Goal: Use online tool/utility: Utilize a website feature to perform a specific function

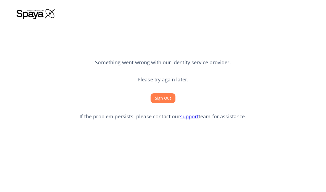
click at [161, 104] on button "Sign Out" at bounding box center [163, 98] width 25 height 10
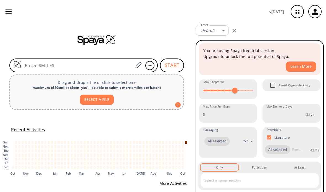
click at [108, 65] on input at bounding box center [78, 66] width 112 height 6
type input "OC(=O)C1=CC=C(C=C1Cl)C1=CC=CC=C1"
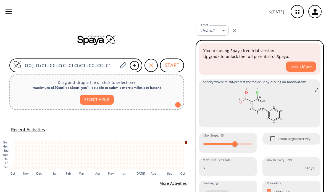
click at [171, 63] on button "START" at bounding box center [172, 66] width 24 height 14
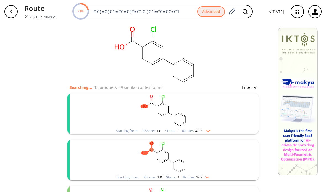
click at [223, 111] on rect "clusters" at bounding box center [163, 110] width 144 height 35
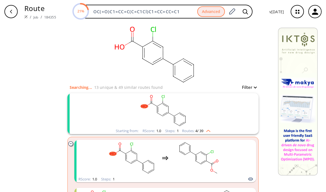
scroll to position [12, 0]
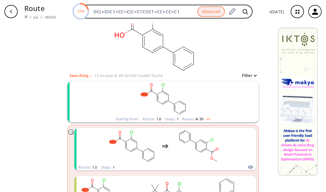
click at [172, 147] on div "clusters" at bounding box center [165, 146] width 117 height 36
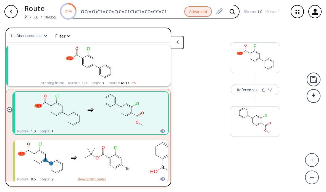
scroll to position [12, 0]
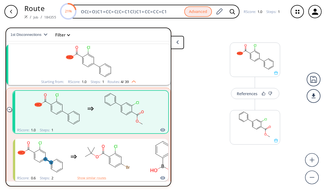
click at [237, 92] on div "References" at bounding box center [247, 94] width 21 height 4
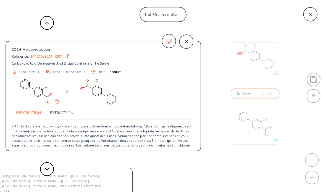
click at [187, 38] on icon at bounding box center [186, 42] width 14 height 14
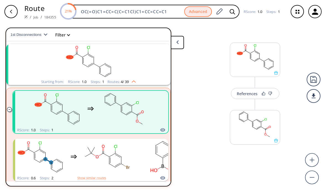
scroll to position [32, 0]
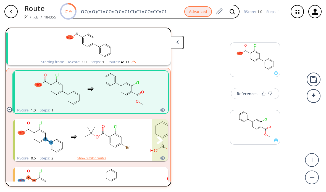
click at [103, 140] on rect "clusters" at bounding box center [108, 137] width 50 height 35
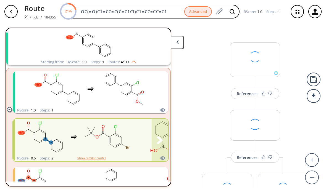
click at [117, 136] on icon "clusters" at bounding box center [117, 136] width 5 height 3
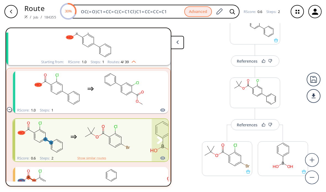
scroll to position [32, 0]
click at [237, 125] on div "References" at bounding box center [247, 126] width 21 height 4
click at [244, 126] on div "References" at bounding box center [247, 126] width 21 height 4
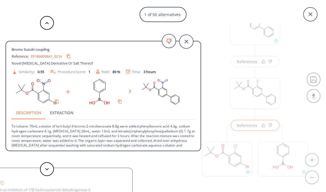
click at [298, 116] on div "1 of 50 alternatives: Bromo Suzuki coupling Reference: EP1860098A1_0214 Novel […" at bounding box center [163, 96] width 326 height 192
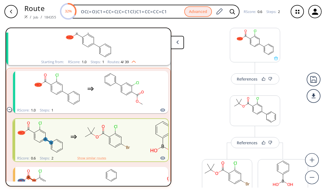
scroll to position [11, 0]
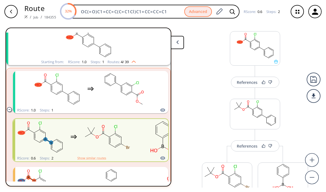
click at [242, 81] on div "References" at bounding box center [247, 83] width 21 height 4
click at [243, 83] on div "References" at bounding box center [247, 83] width 21 height 4
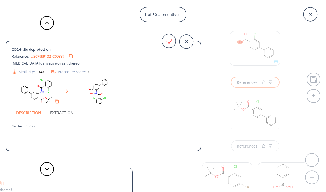
click at [182, 48] on icon at bounding box center [186, 42] width 14 height 14
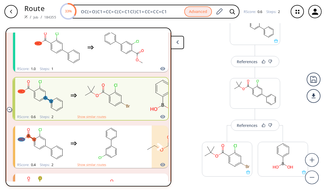
scroll to position [74, 0]
click at [129, 129] on rect "clusters" at bounding box center [108, 144] width 50 height 35
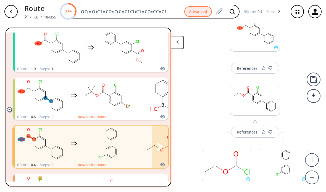
scroll to position [39, 0]
click at [235, 126] on button "References" at bounding box center [255, 131] width 48 height 11
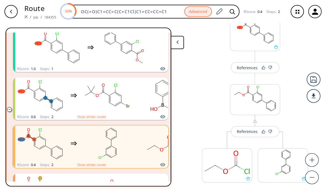
click at [243, 130] on div "References" at bounding box center [247, 132] width 21 height 4
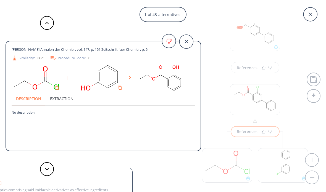
click at [190, 43] on icon at bounding box center [186, 42] width 14 height 14
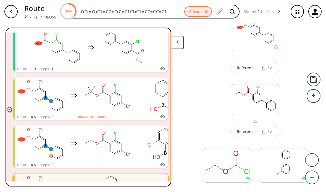
click at [275, 149] on rect at bounding box center [283, 163] width 50 height 28
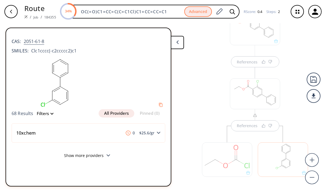
scroll to position [0, 0]
click at [177, 40] on button at bounding box center [177, 42] width 13 height 13
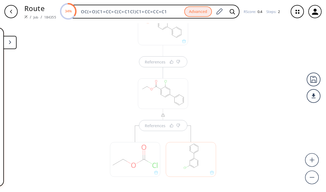
click at [11, 40] on button at bounding box center [9, 42] width 13 height 13
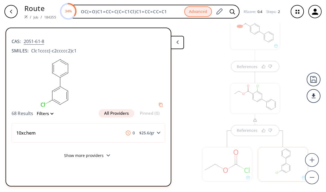
click at [242, 113] on div at bounding box center [255, 98] width 50 height 31
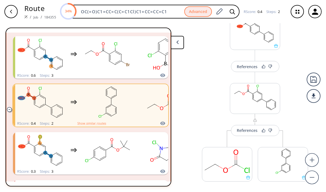
scroll to position [164, 0]
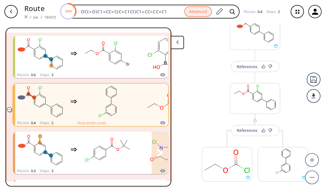
click at [49, 149] on rect "clusters" at bounding box center [40, 150] width 50 height 35
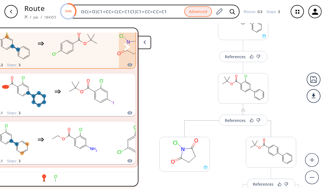
scroll to position [45, 0]
click at [41, 101] on rect "clusters" at bounding box center [24, 92] width 50 height 35
click at [40, 101] on rect "clusters" at bounding box center [24, 92] width 50 height 35
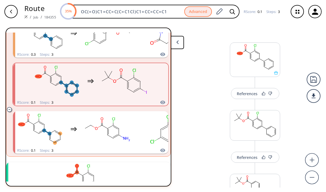
scroll to position [291, 0]
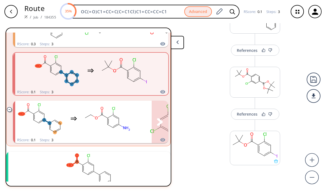
click at [64, 111] on rect "clusters" at bounding box center [40, 119] width 50 height 35
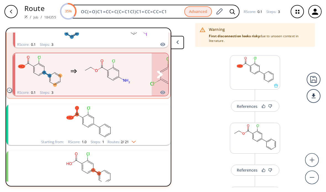
scroll to position [338, 0]
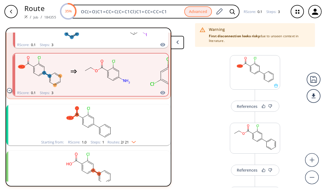
click at [40, 113] on rect "clusters" at bounding box center [89, 122] width 144 height 35
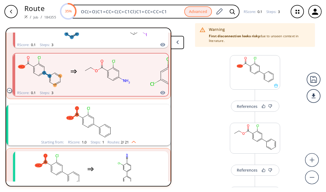
click at [43, 118] on rect "clusters" at bounding box center [89, 122] width 144 height 35
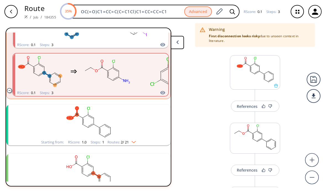
scroll to position [360, 0]
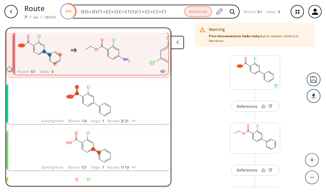
click at [42, 100] on rect "clusters" at bounding box center [89, 100] width 144 height 35
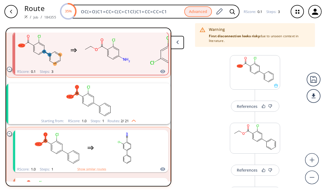
click at [64, 146] on rect "clusters" at bounding box center [57, 148] width 50 height 35
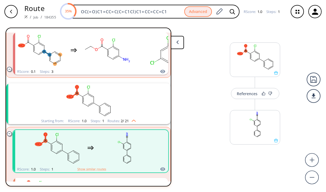
click at [243, 93] on div "References" at bounding box center [247, 94] width 21 height 4
click at [237, 92] on div "References" at bounding box center [247, 94] width 21 height 4
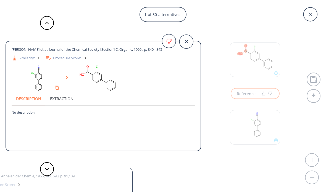
click at [215, 142] on div "1 of 50 alternatives: [PERSON_NAME] et al. Journal of the Chemical Society [Sec…" at bounding box center [163, 96] width 326 height 192
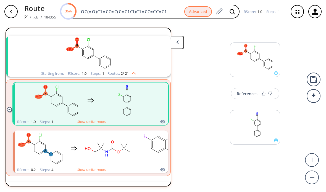
scroll to position [462, 0]
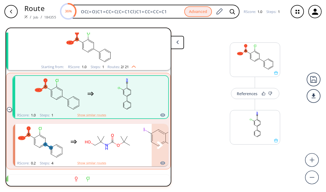
click at [55, 144] on rect "clusters" at bounding box center [40, 142] width 50 height 35
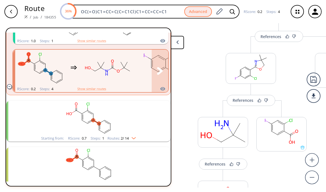
click at [37, 114] on rect "clusters" at bounding box center [89, 118] width 144 height 35
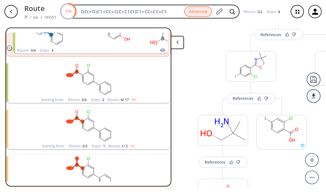
click at [40, 121] on rect "clusters" at bounding box center [89, 126] width 144 height 35
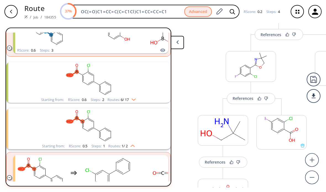
click at [37, 81] on rect "clusters" at bounding box center [89, 79] width 144 height 35
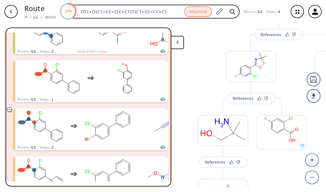
click at [47, 81] on rect "clusters" at bounding box center [57, 78] width 50 height 35
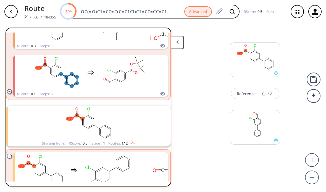
click at [33, 122] on rect "clusters" at bounding box center [89, 123] width 144 height 35
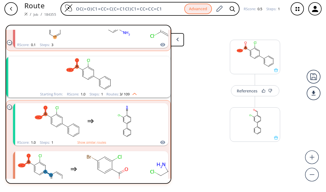
scroll to position [913, 0]
click at [137, 75] on rect "clusters" at bounding box center [89, 76] width 144 height 35
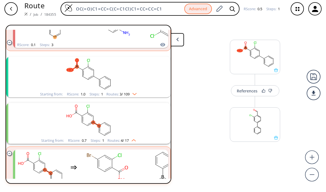
click at [137, 79] on rect "clusters" at bounding box center [89, 76] width 144 height 35
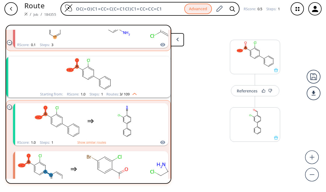
click at [141, 114] on rect "clusters" at bounding box center [125, 124] width 50 height 35
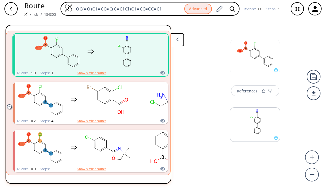
scroll to position [982, 0]
click at [143, 51] on rect "clusters" at bounding box center [125, 54] width 50 height 35
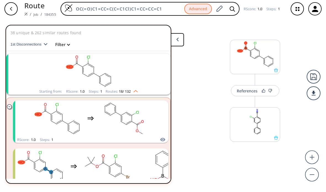
scroll to position [0, 0]
click at [60, 45] on button "Filter" at bounding box center [61, 47] width 18 height 4
click at [38, 41] on div at bounding box center [95, 107] width 179 height 159
click at [36, 45] on span "1st Disconnections" at bounding box center [27, 47] width 33 height 4
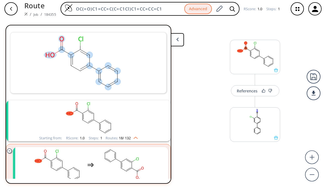
scroll to position [35, 0]
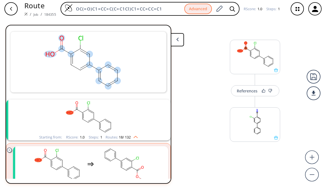
click at [295, 11] on icon "button" at bounding box center [297, 11] width 15 height 15
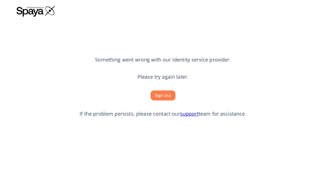
click at [167, 104] on button "Sign Out" at bounding box center [163, 98] width 25 height 10
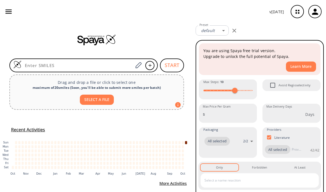
click at [66, 63] on input at bounding box center [78, 66] width 112 height 6
type input "CCOC(=O)\C=C\CC1CCCC1=O"
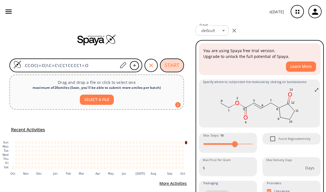
click at [174, 65] on button "START" at bounding box center [172, 66] width 24 height 14
